Goal: Task Accomplishment & Management: Manage account settings

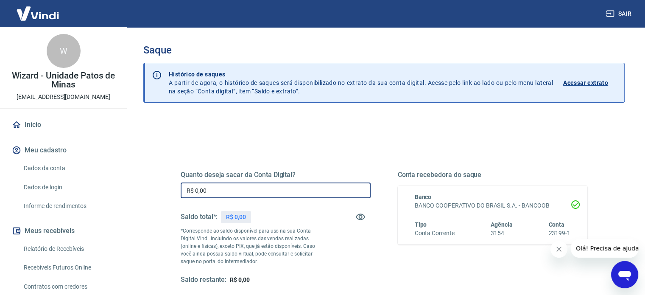
click at [219, 189] on input "R$ 0,00" at bounding box center [276, 190] width 190 height 16
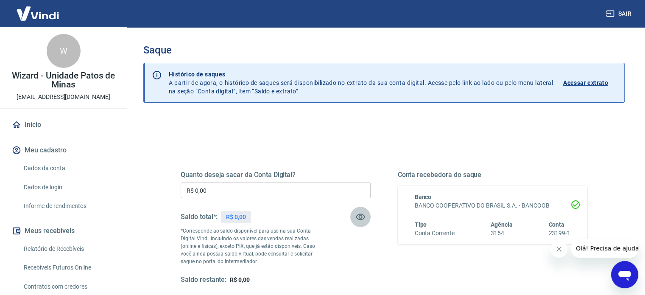
click at [361, 217] on icon "button" at bounding box center [360, 217] width 10 height 10
click at [207, 192] on input "R$ 0,00" at bounding box center [276, 190] width 190 height 16
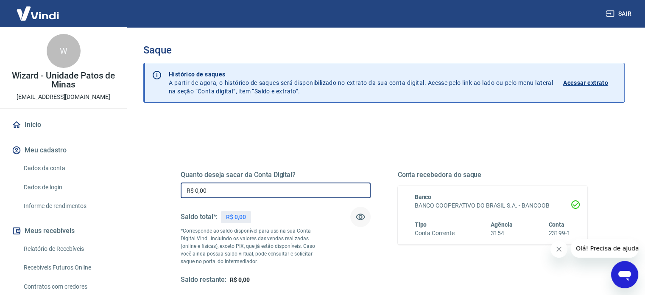
click at [207, 192] on input "R$ 0,00" at bounding box center [276, 190] width 190 height 16
